Goal: Information Seeking & Learning: Stay updated

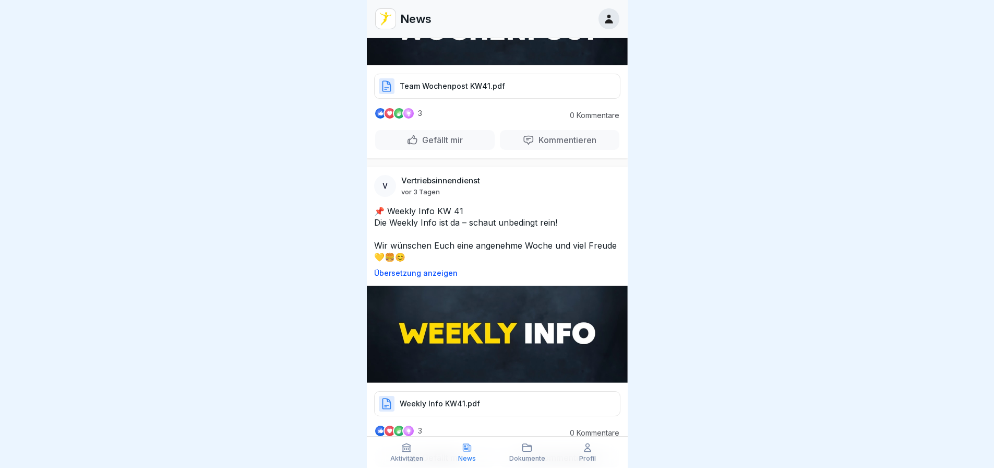
scroll to position [574, 0]
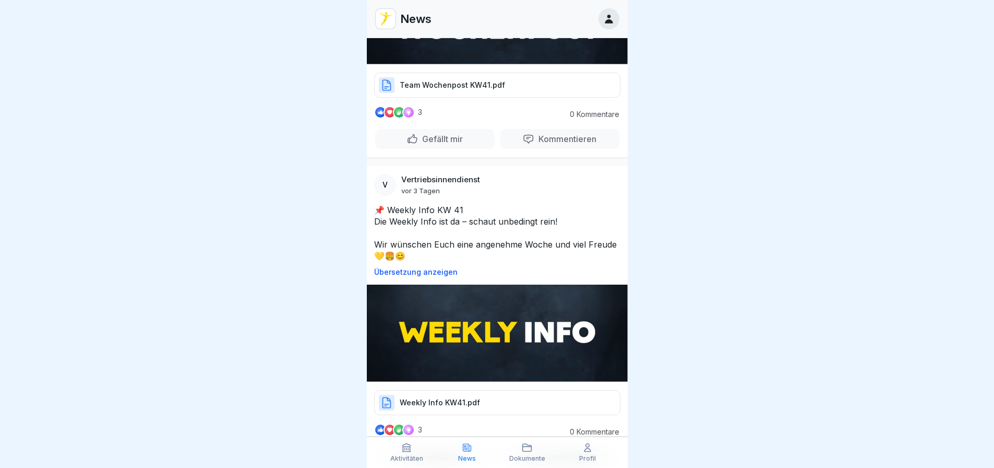
click at [519, 73] on div "Team Wochenpost KW41.pdf" at bounding box center [497, 85] width 246 height 25
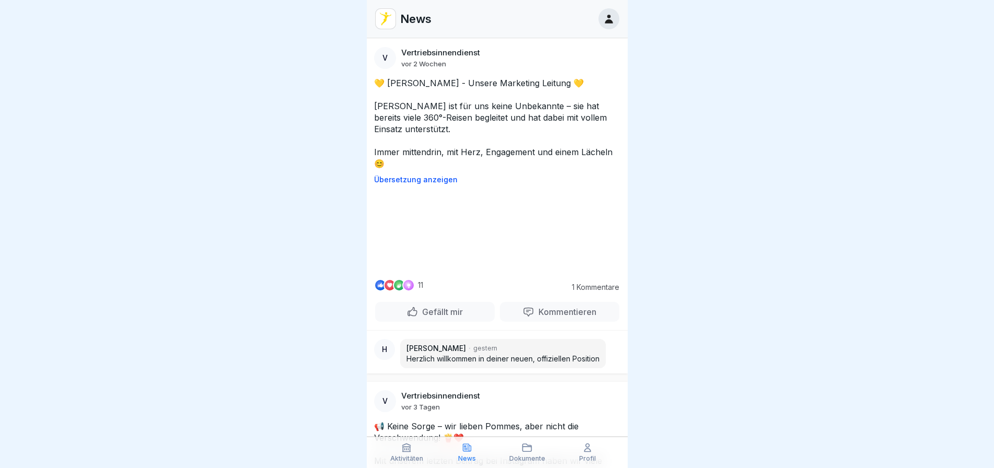
scroll to position [1305, 0]
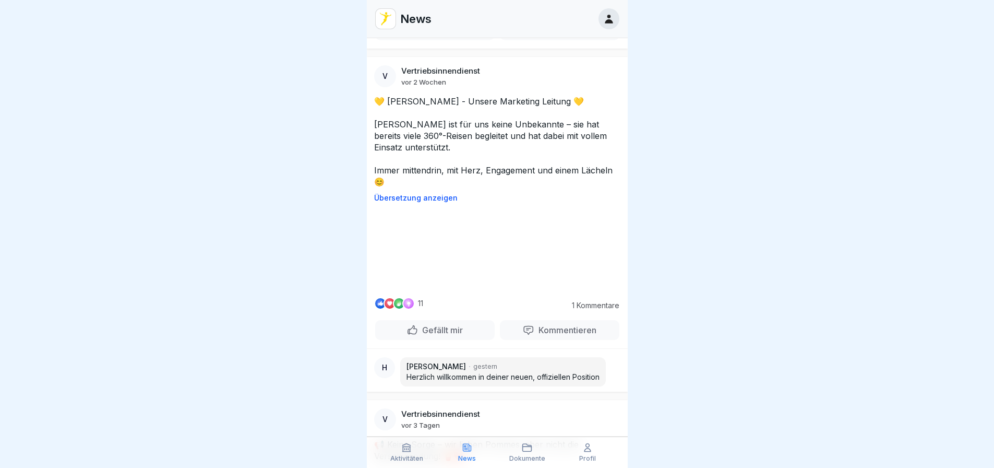
click at [752, 350] on div at bounding box center [497, 234] width 994 height 468
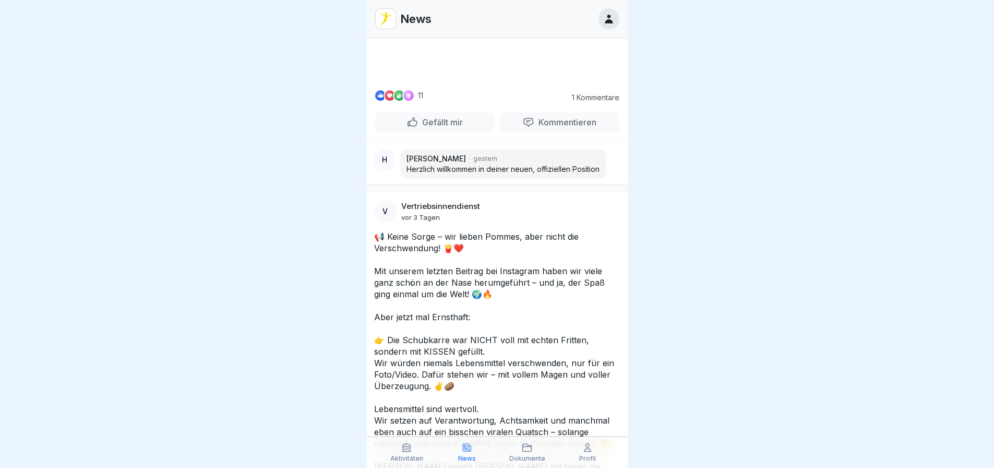
scroll to position [1514, 0]
click at [493, 80] on video at bounding box center [497, 41] width 157 height 78
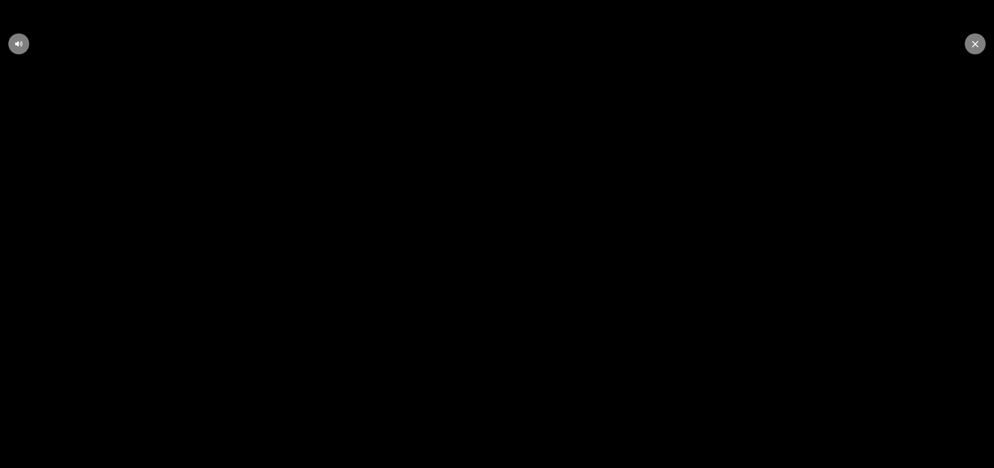
scroll to position [8, 0]
click at [973, 43] on icon at bounding box center [975, 44] width 6 height 7
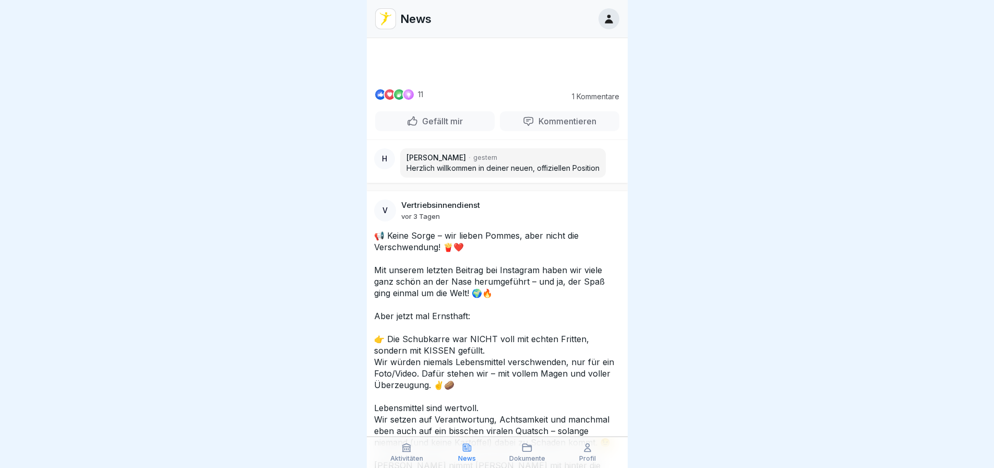
click at [693, 128] on div at bounding box center [497, 234] width 994 height 468
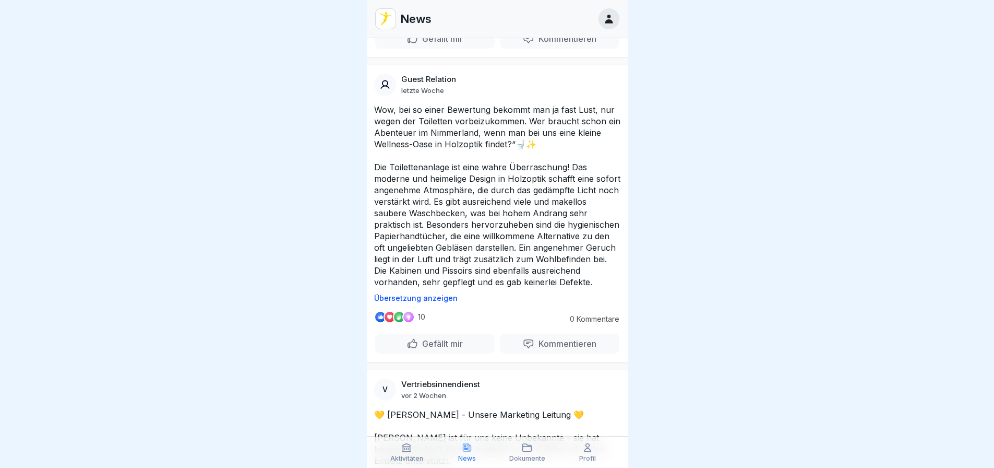
click at [754, 317] on div at bounding box center [497, 234] width 994 height 468
click at [718, 275] on div at bounding box center [497, 234] width 994 height 468
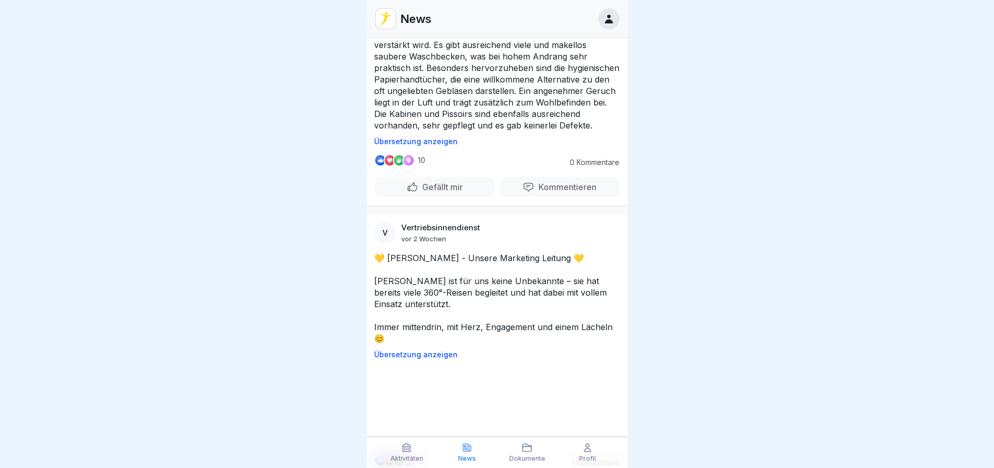
scroll to position [1253, 0]
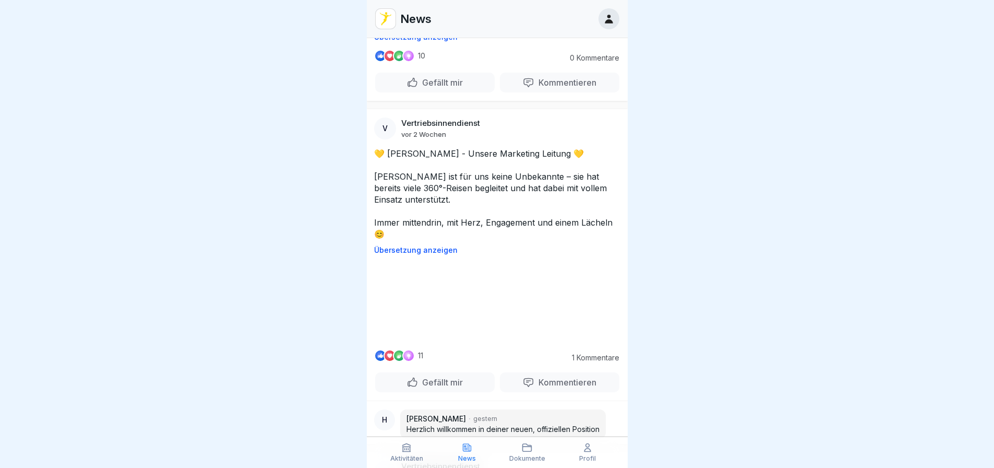
click at [522, 341] on video at bounding box center [497, 302] width 157 height 78
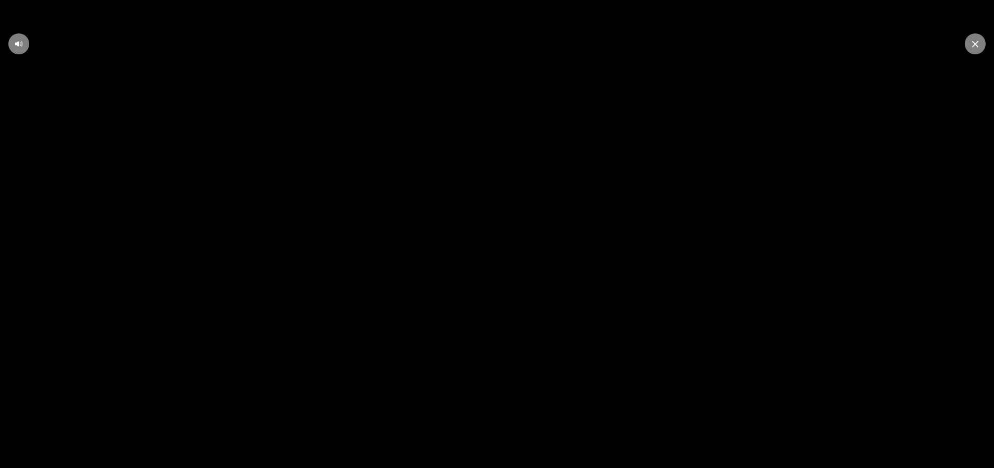
click at [976, 53] on div at bounding box center [975, 43] width 21 height 21
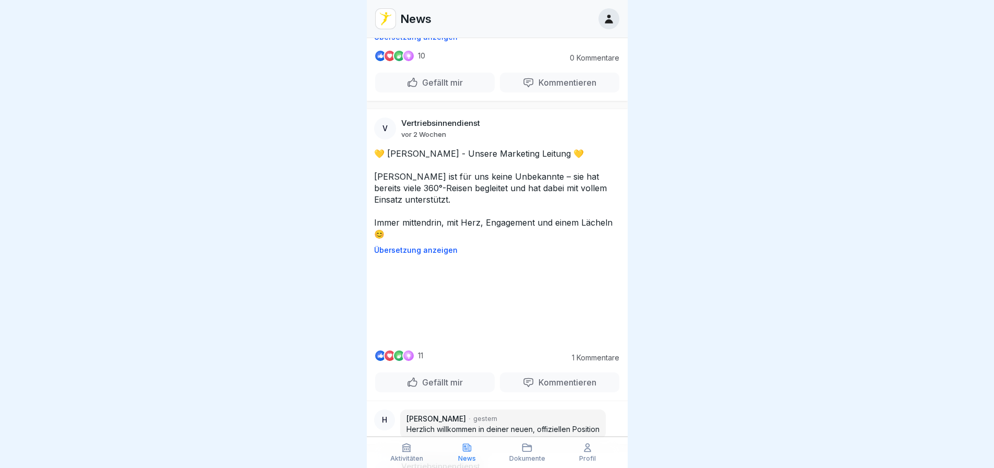
click at [731, 289] on div at bounding box center [497, 234] width 994 height 468
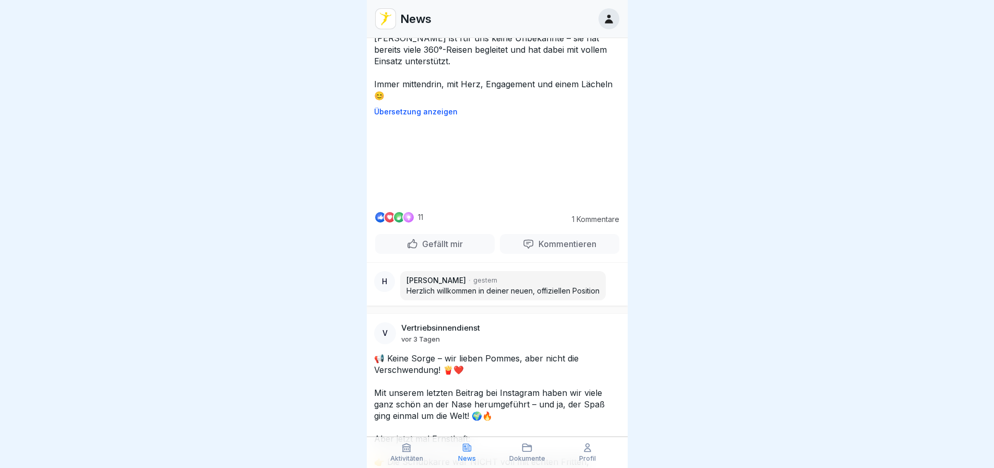
scroll to position [1409, 0]
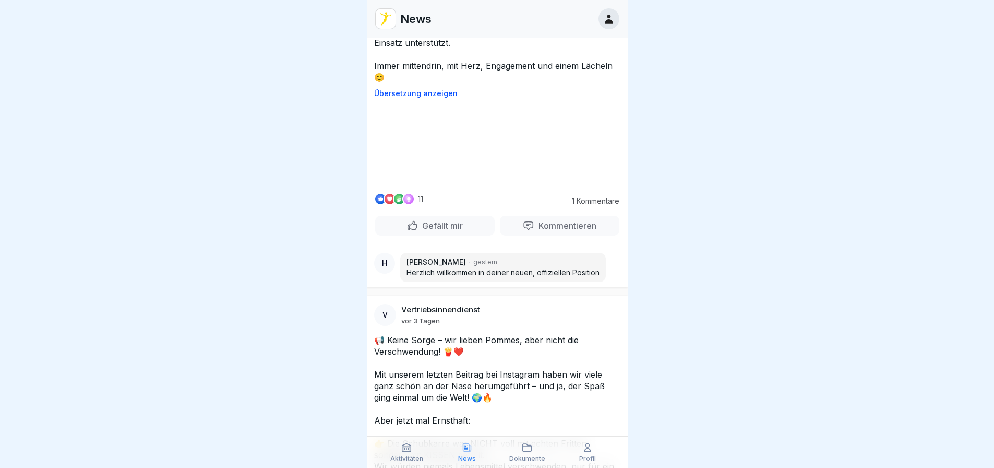
click at [496, 184] on video at bounding box center [497, 145] width 157 height 78
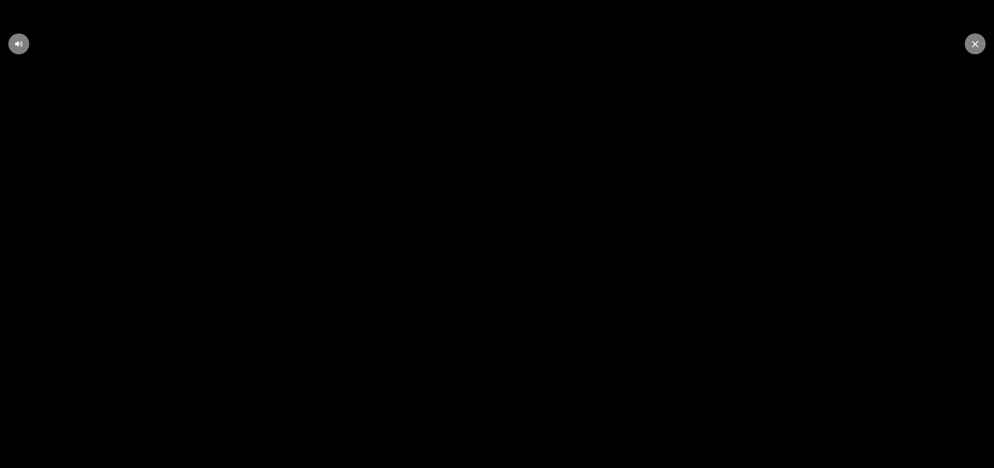
click at [25, 40] on div at bounding box center [18, 43] width 21 height 21
click at [25, 41] on div at bounding box center [18, 43] width 21 height 21
click at [981, 41] on div at bounding box center [975, 43] width 21 height 21
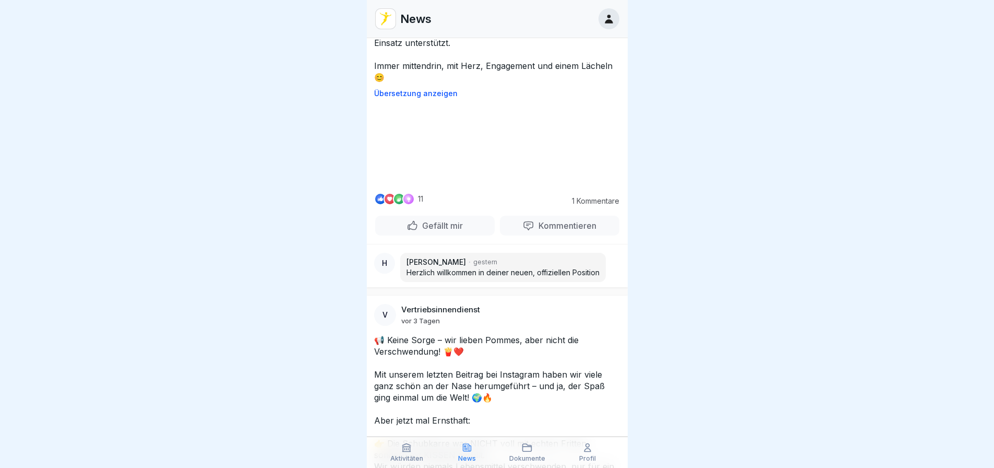
click at [496, 184] on video at bounding box center [497, 145] width 157 height 78
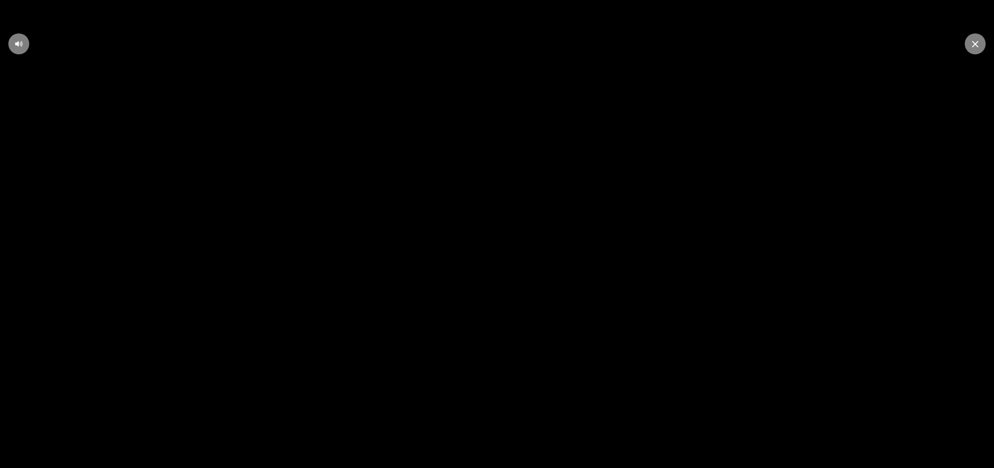
click at [20, 46] on icon at bounding box center [19, 44] width 8 height 8
click at [552, 196] on video at bounding box center [497, 234] width 994 height 468
click at [497, 231] on icon at bounding box center [497, 234] width 9 height 16
click at [607, 376] on video at bounding box center [497, 234] width 994 height 468
click at [508, 251] on div at bounding box center [497, 233] width 33 height 33
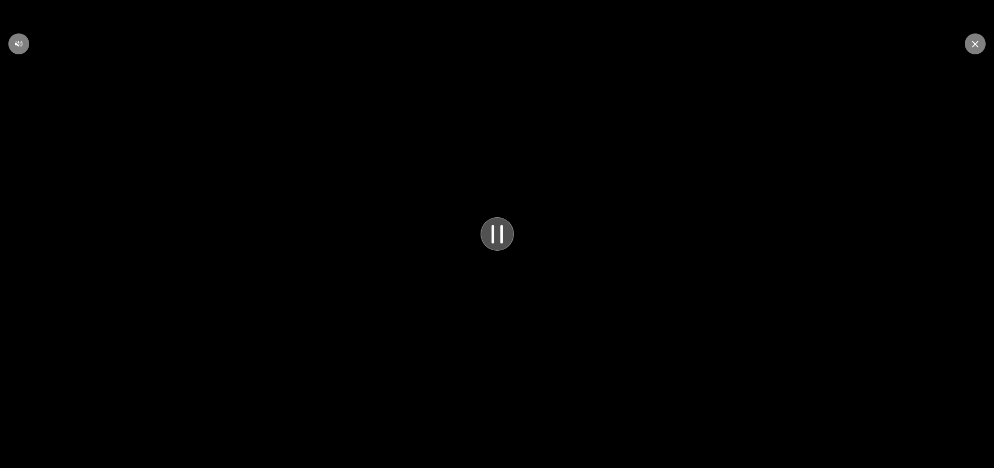
drag, startPoint x: 378, startPoint y: 455, endPoint x: 340, endPoint y: 455, distance: 37.6
click at [342, 455] on video at bounding box center [497, 234] width 994 height 468
